Goal: Task Accomplishment & Management: Manage account settings

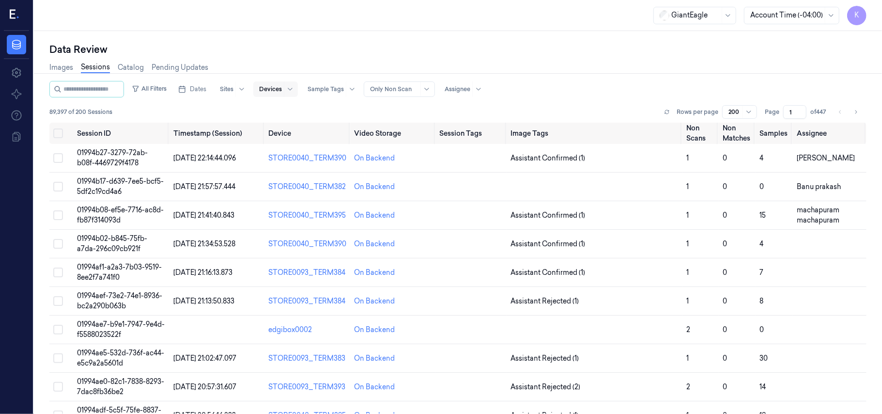
click at [296, 90] on div at bounding box center [290, 88] width 12 height 15
click at [252, 89] on div at bounding box center [247, 88] width 24 height 15
click at [206, 92] on span "Dates" at bounding box center [198, 89] width 16 height 9
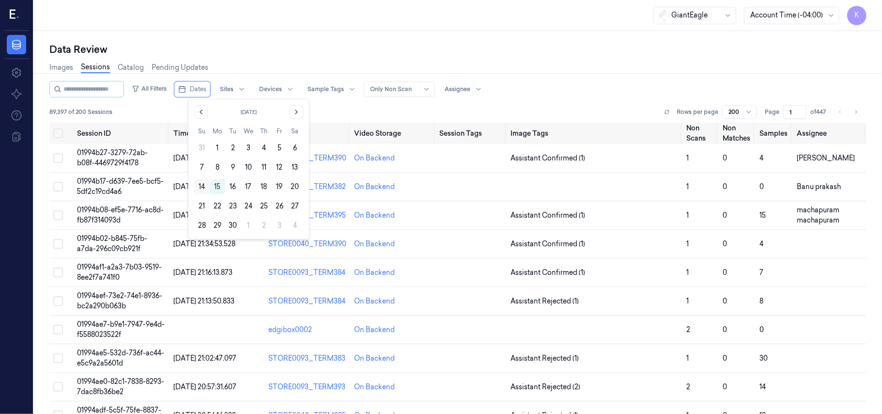
click at [200, 188] on button "14" at bounding box center [201, 186] width 15 height 15
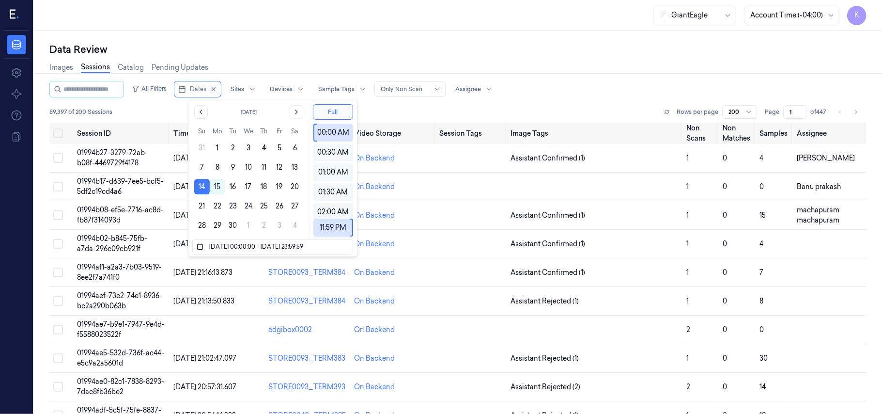
click at [417, 36] on div "Data Review Images Sessions Catalog Pending Updates All Filters Dates Sites Dev…" at bounding box center [458, 222] width 848 height 383
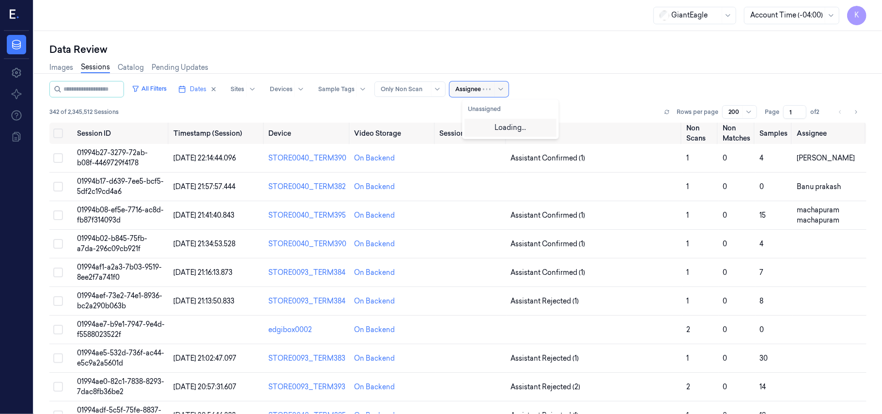
click at [495, 92] on div "Assignee" at bounding box center [478, 88] width 59 height 15
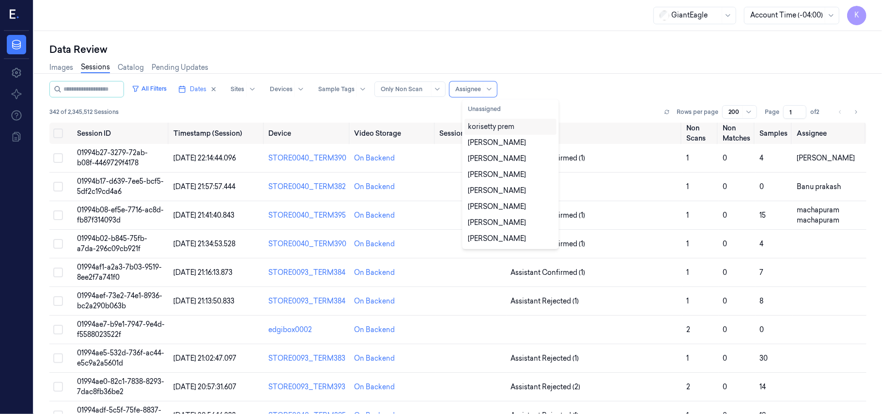
click at [488, 123] on div "korisetty prem" at bounding box center [491, 127] width 46 height 10
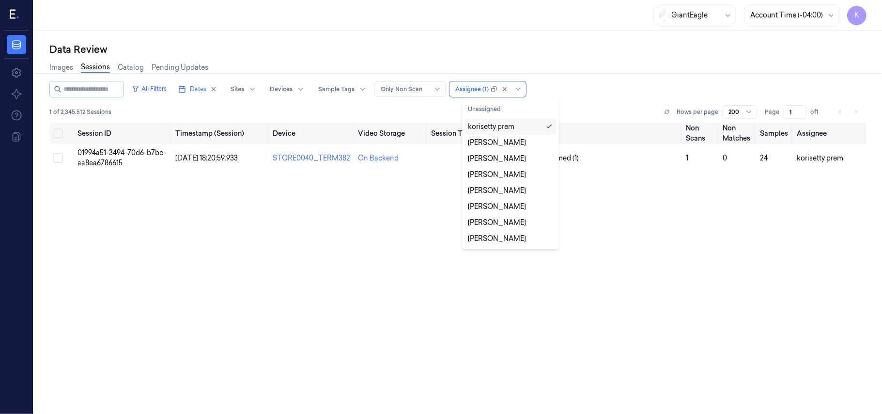
click at [616, 48] on div "Data Review" at bounding box center [457, 50] width 817 height 14
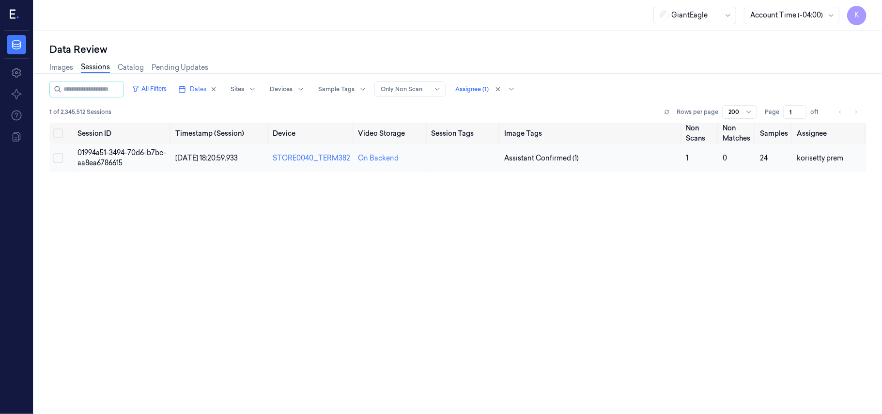
click at [142, 158] on td "01994a51-3494-70d6-b7bc-aa8ea6786615" at bounding box center [123, 158] width 98 height 28
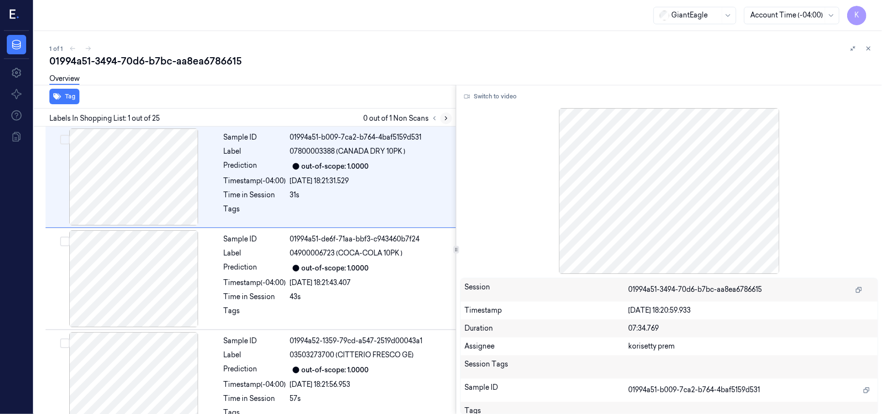
click at [448, 119] on icon at bounding box center [446, 118] width 7 height 7
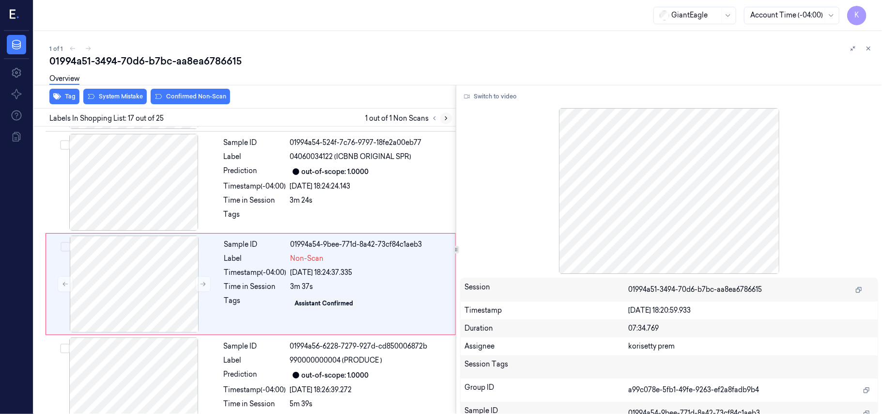
scroll to position [1539, 0]
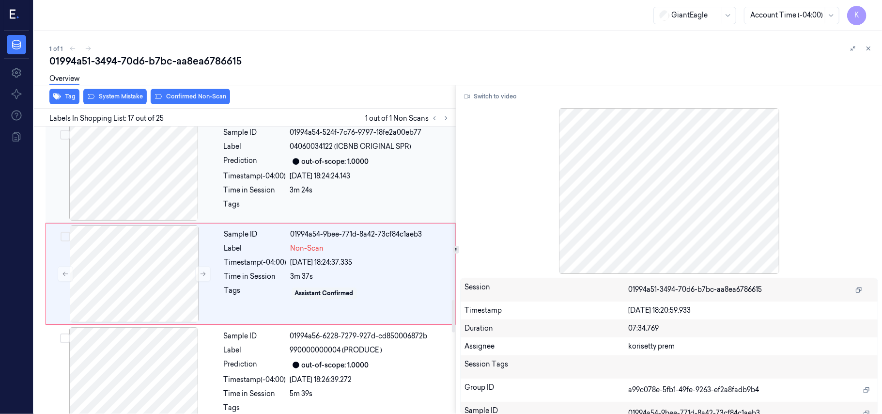
click at [133, 185] on div at bounding box center [133, 172] width 172 height 97
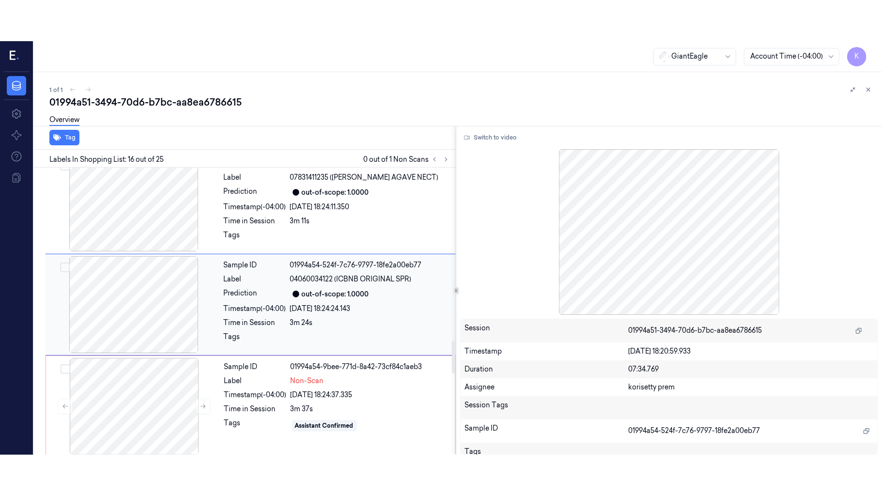
scroll to position [1437, 0]
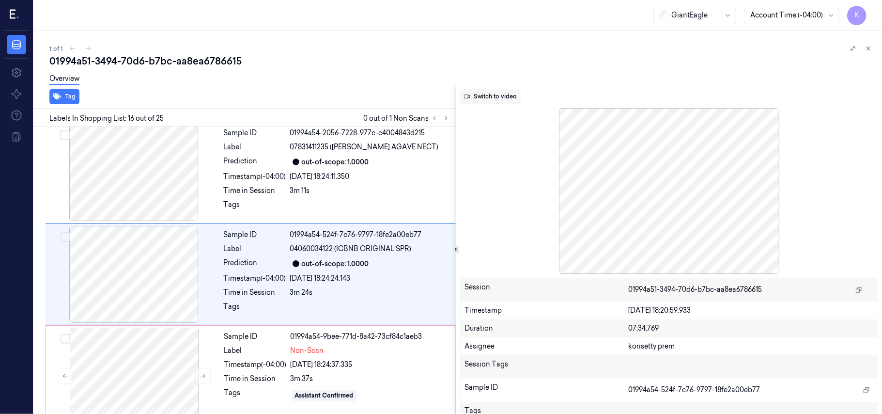
click at [502, 98] on button "Switch to video" at bounding box center [490, 96] width 61 height 15
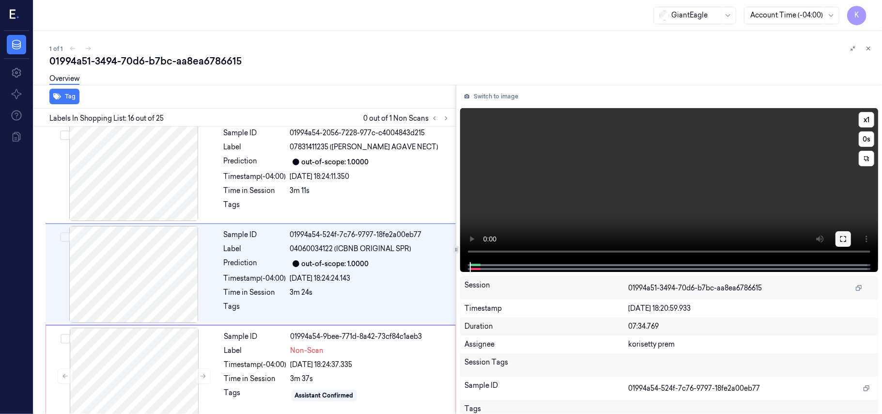
click at [841, 235] on icon at bounding box center [843, 239] width 8 height 8
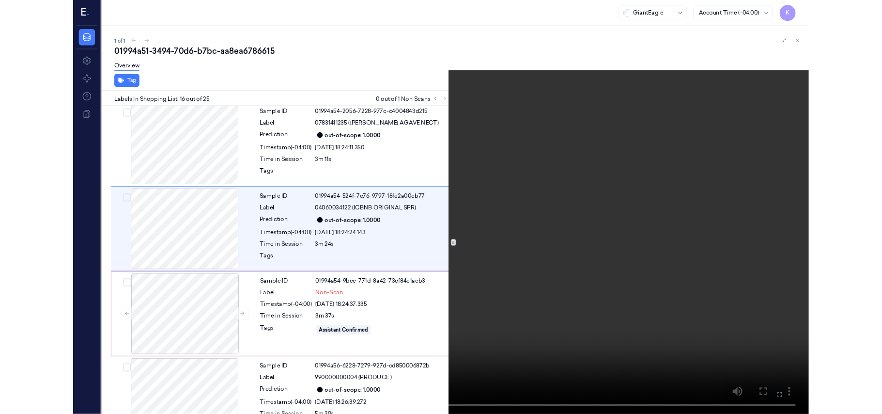
scroll to position [1396, 0]
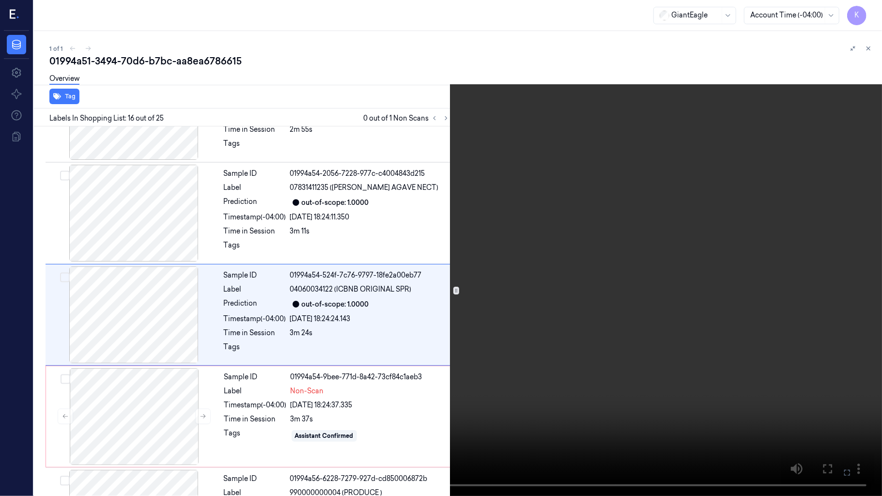
click at [600, 334] on video at bounding box center [441, 248] width 882 height 496
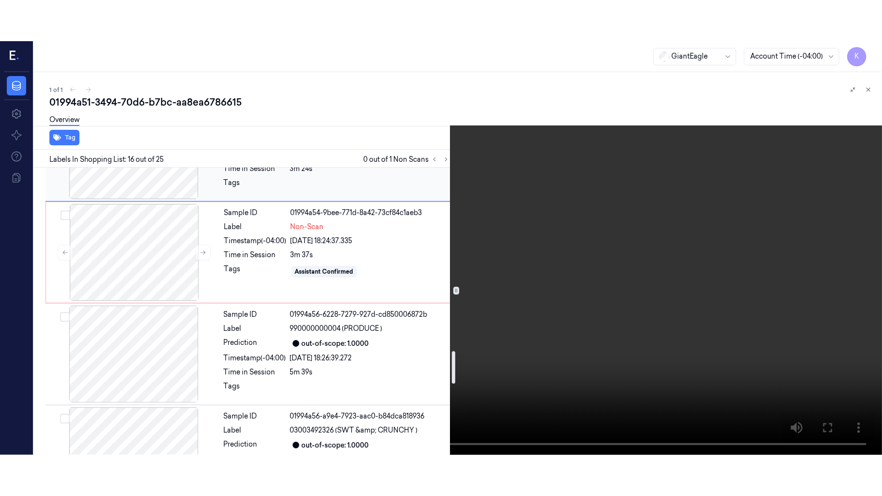
scroll to position [1630, 0]
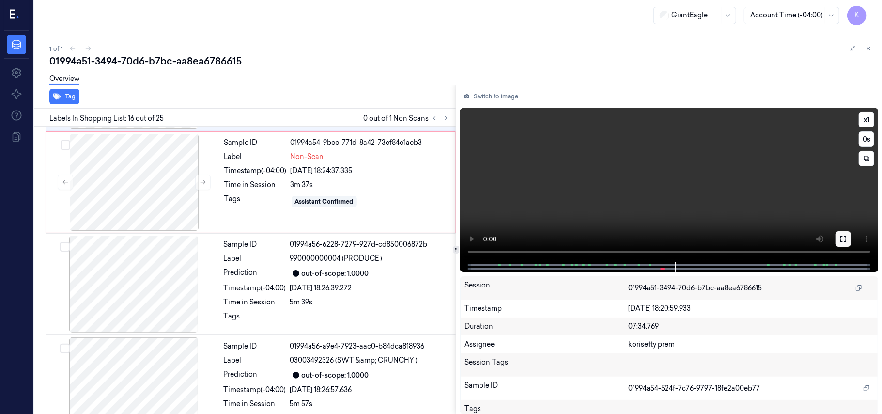
click at [847, 239] on icon at bounding box center [843, 239] width 8 height 8
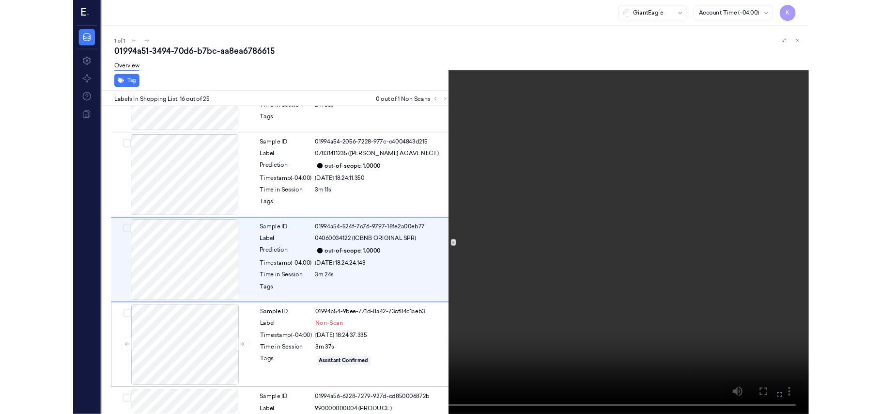
scroll to position [1396, 0]
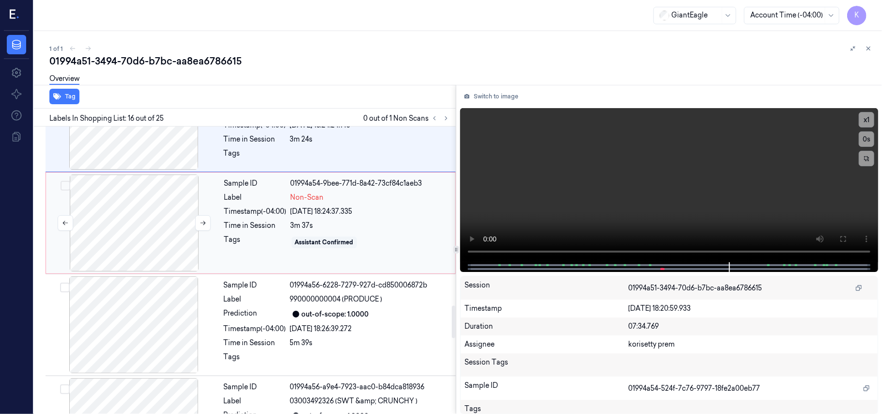
click at [135, 300] on div at bounding box center [133, 324] width 172 height 97
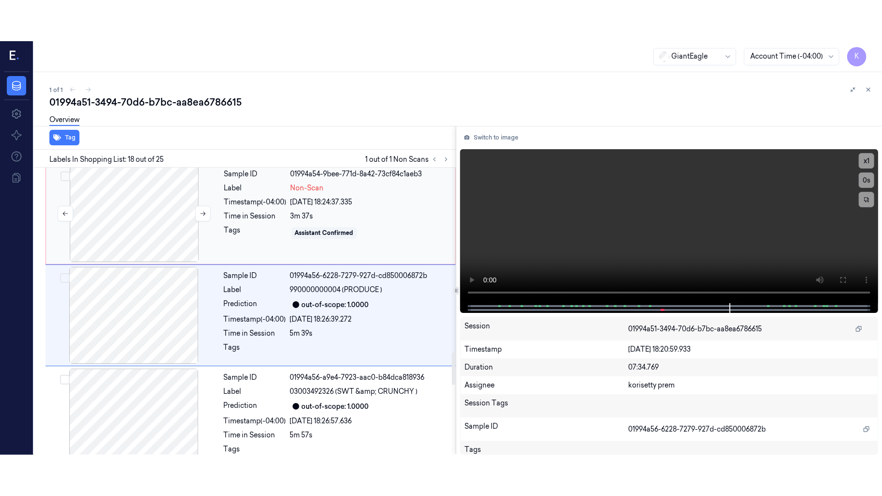
scroll to position [1641, 0]
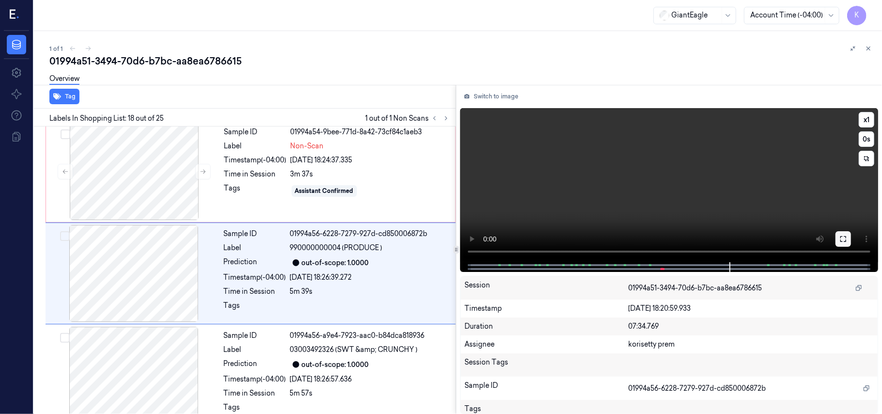
click at [842, 233] on button at bounding box center [842, 238] width 15 height 15
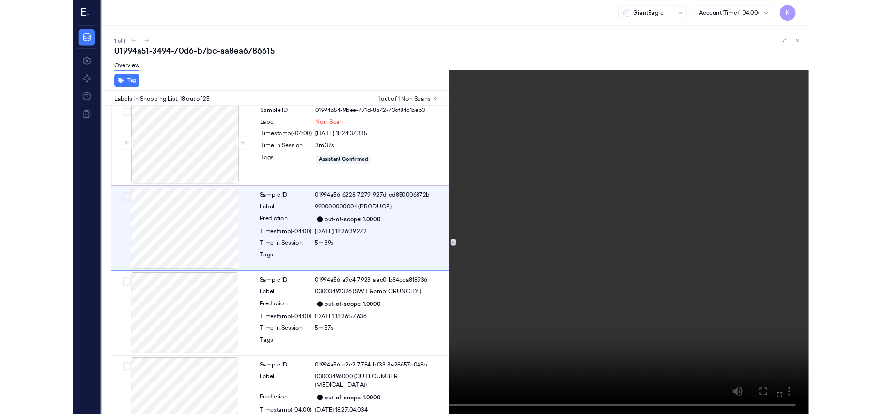
scroll to position [1600, 0]
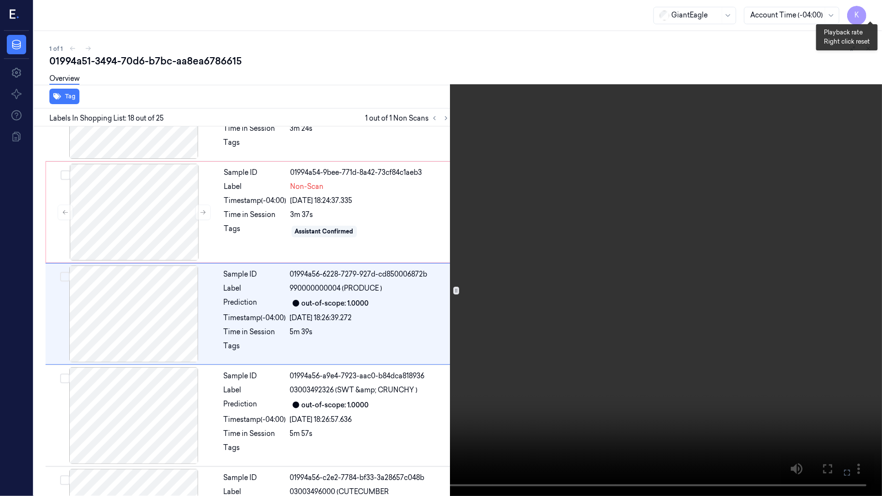
click at [875, 8] on button "x 1" at bounding box center [870, 11] width 15 height 15
click at [564, 189] on video at bounding box center [441, 248] width 882 height 496
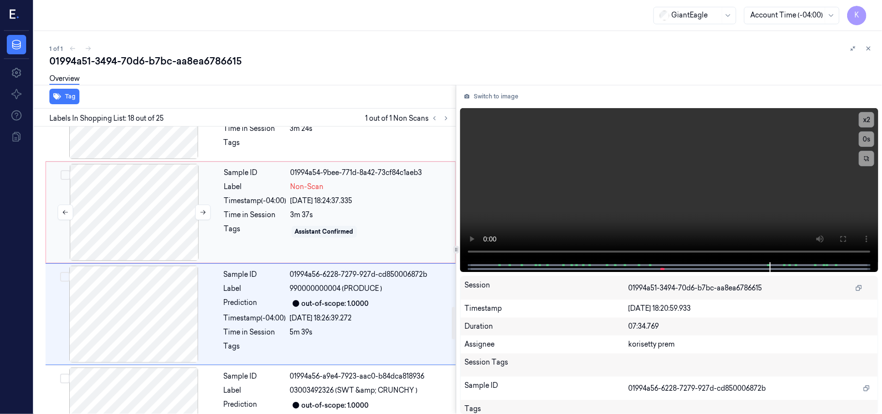
click at [145, 192] on div at bounding box center [134, 212] width 172 height 97
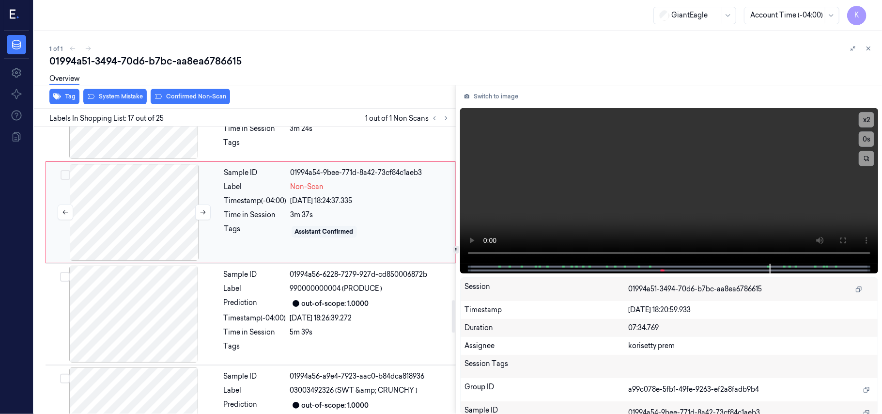
scroll to position [1539, 0]
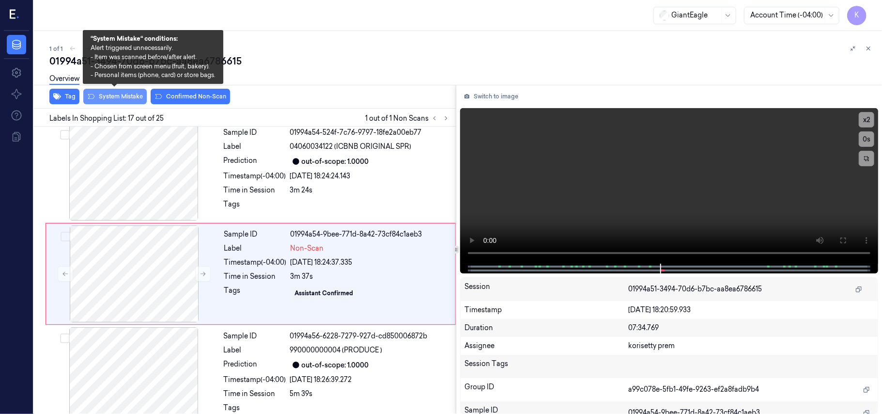
click at [134, 97] on button "System Mistake" at bounding box center [114, 96] width 63 height 15
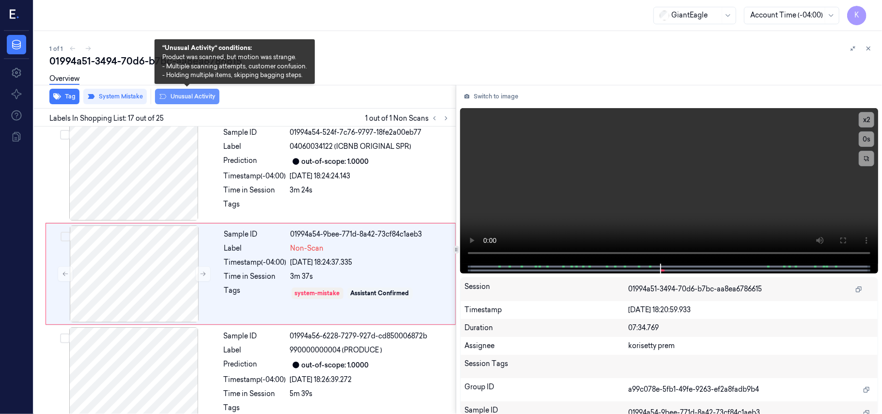
click at [199, 95] on button "Unusual Activity" at bounding box center [187, 96] width 64 height 15
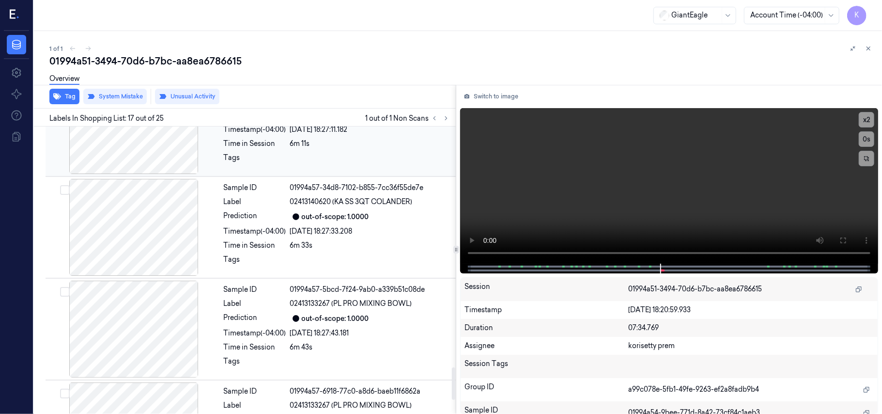
scroll to position [2266, 0]
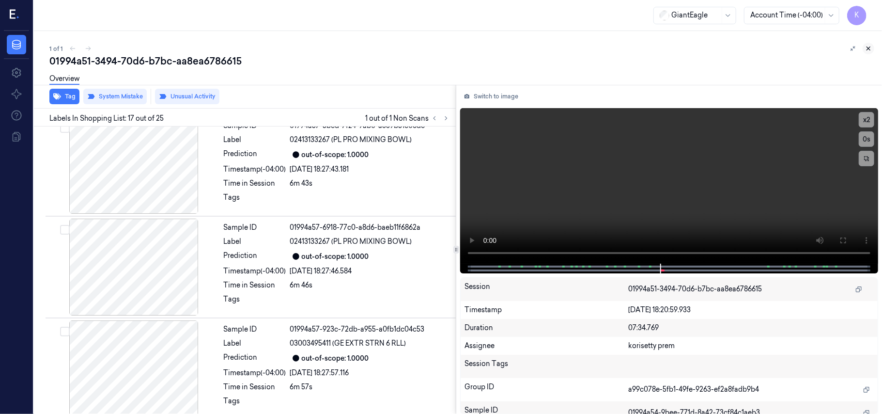
click at [867, 50] on icon at bounding box center [868, 48] width 7 height 7
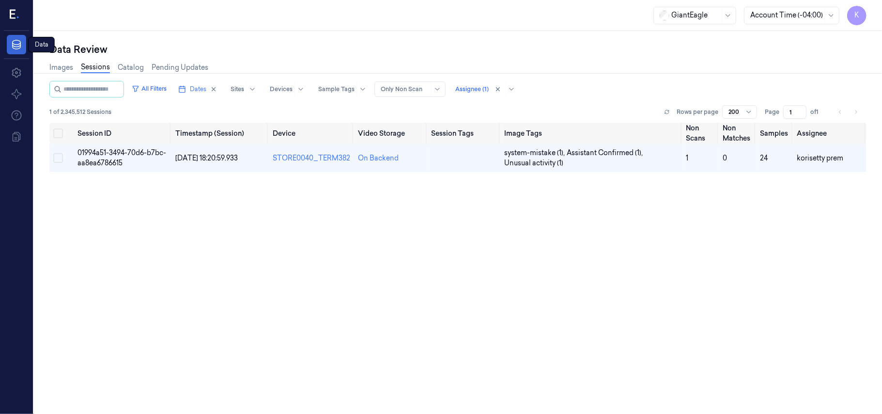
click at [11, 51] on link "Data" at bounding box center [16, 44] width 19 height 19
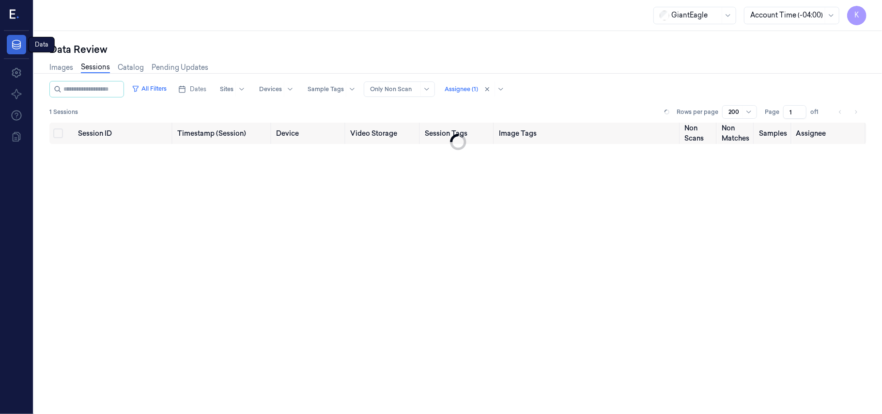
click at [18, 42] on icon at bounding box center [17, 45] width 12 height 12
click at [16, 8] on icon at bounding box center [15, 15] width 10 height 15
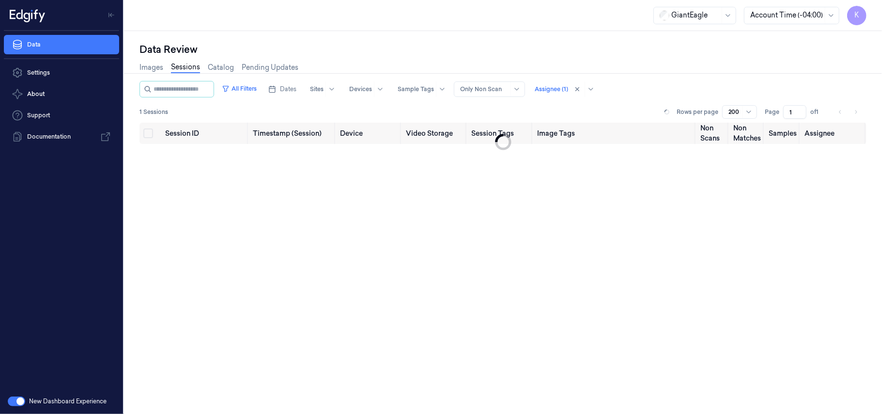
click at [12, 403] on button "button" at bounding box center [16, 401] width 17 height 10
